Goal: Check status: Check status

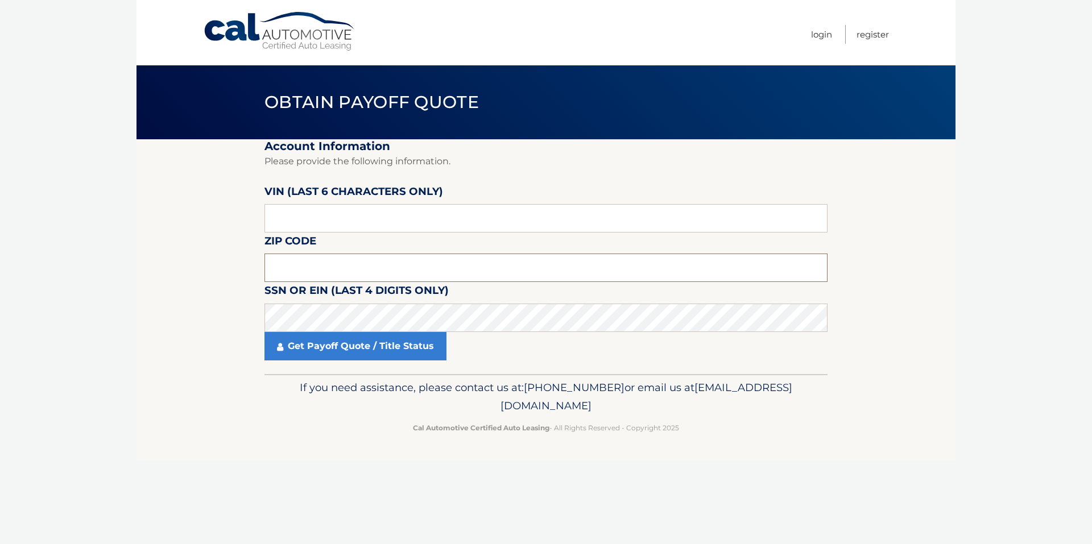
click at [291, 265] on input "text" at bounding box center [545, 268] width 563 height 28
type input "11572"
click at [349, 345] on link "Get Payoff Quote / Title Status" at bounding box center [355, 346] width 182 height 28
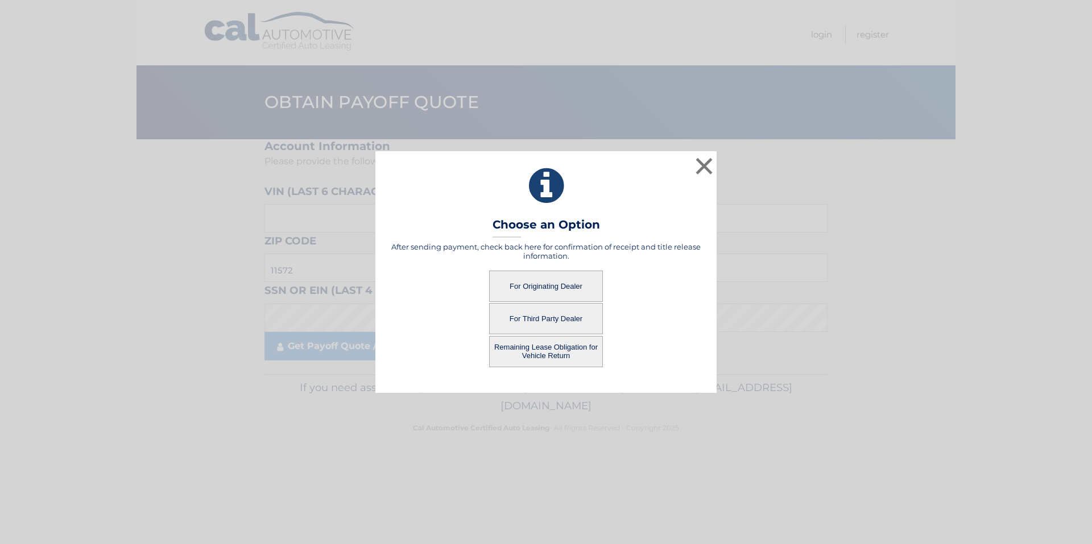
click at [554, 284] on button "For Originating Dealer" at bounding box center [546, 286] width 114 height 31
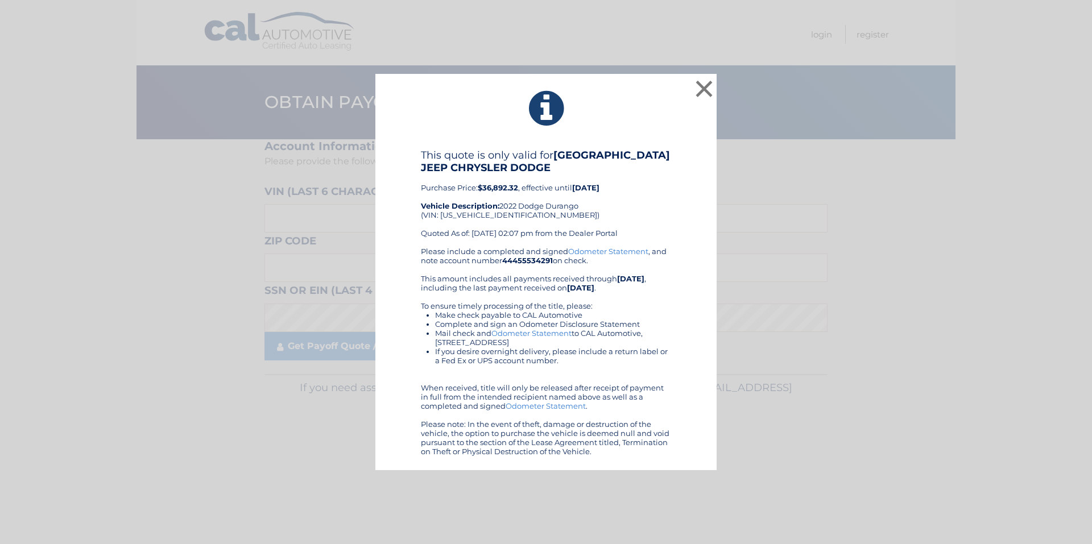
drag, startPoint x: 403, startPoint y: 123, endPoint x: 610, endPoint y: 461, distance: 396.3
click at [610, 461] on div "× This quote is only valid for GARDEN CITY JEEP CHRYSLER DODGE Purchase Price: …" at bounding box center [545, 272] width 341 height 397
